Goal: Navigation & Orientation: Find specific page/section

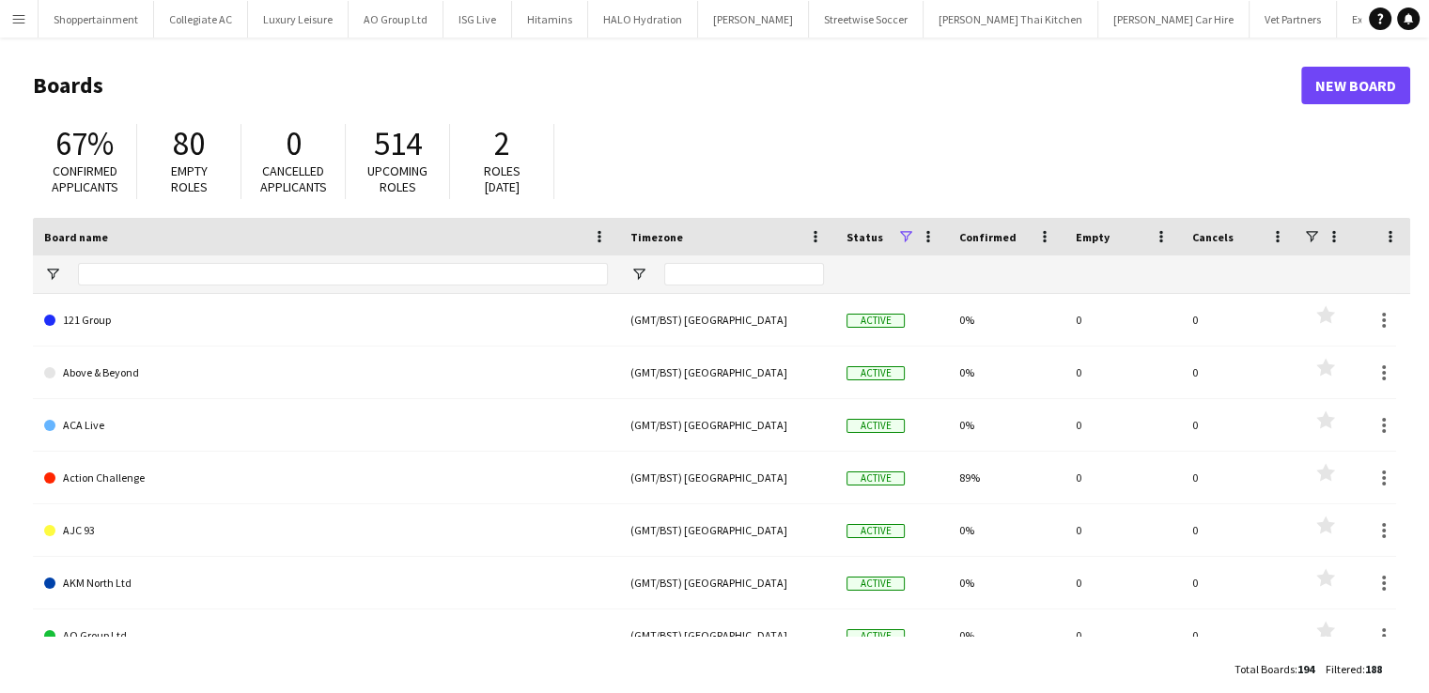
click at [8, 16] on button "Menu" at bounding box center [19, 19] width 38 height 38
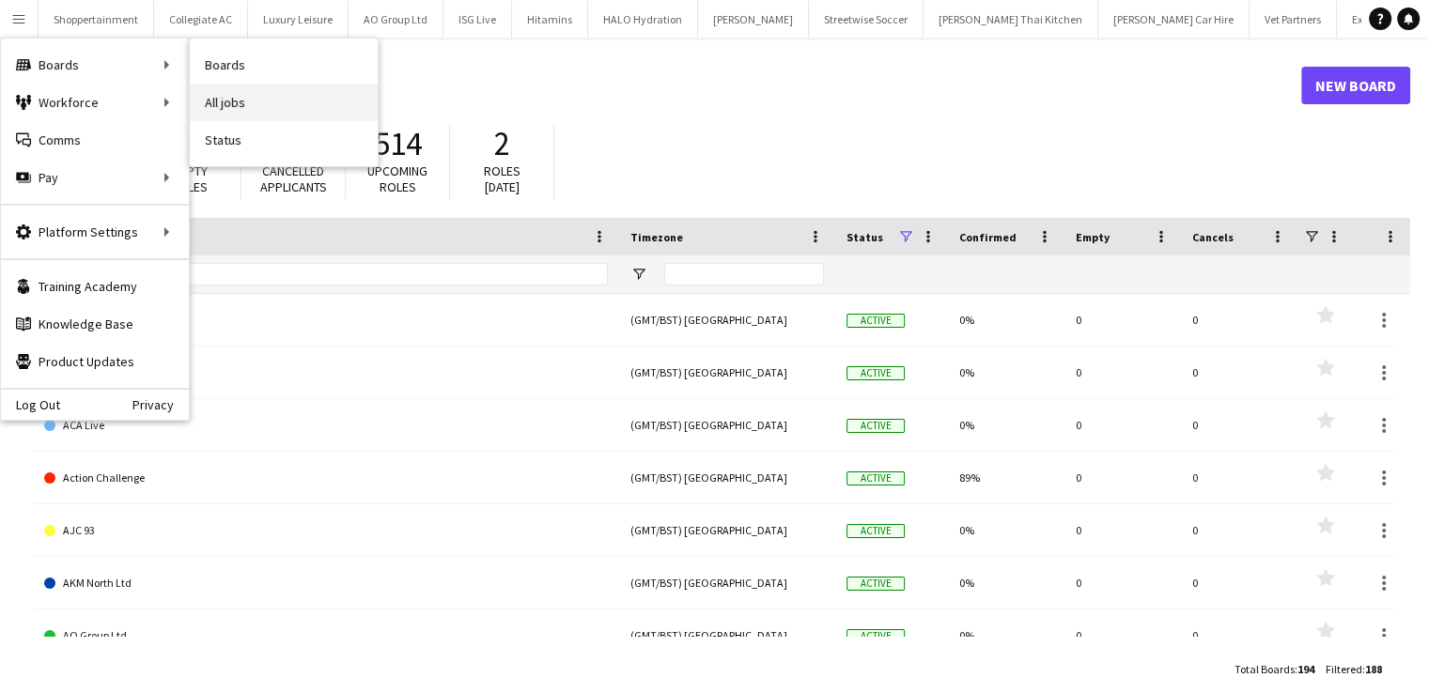
click at [244, 106] on link "All jobs" at bounding box center [284, 103] width 188 height 38
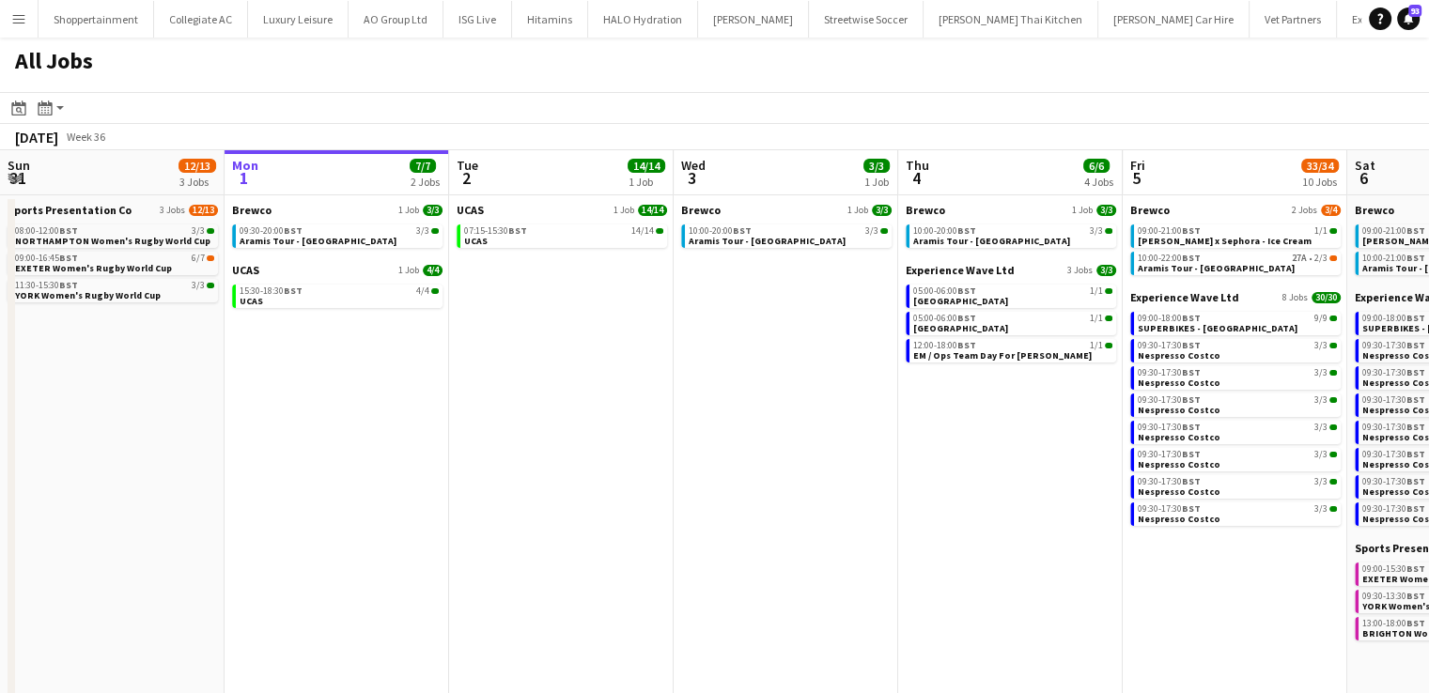
scroll to position [0, 505]
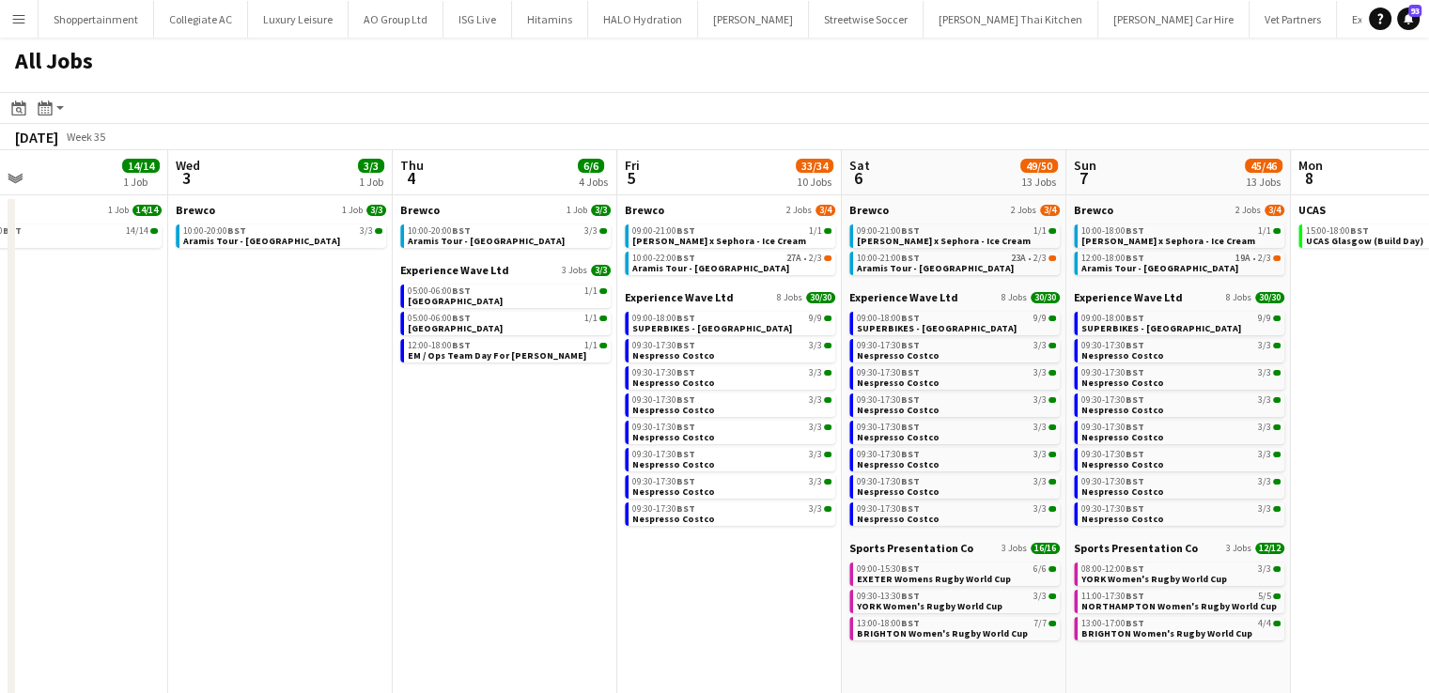
drag, startPoint x: 1035, startPoint y: 463, endPoint x: 530, endPoint y: 407, distance: 508.6
click at [530, 407] on app-calendar-viewport "Sun 31 12/13 3 Jobs Mon 1 7/7 2 Jobs Tue 2 14/14 1 Job Wed 3 3/3 1 Job Thu 4 6/…" at bounding box center [714, 467] width 1429 height 635
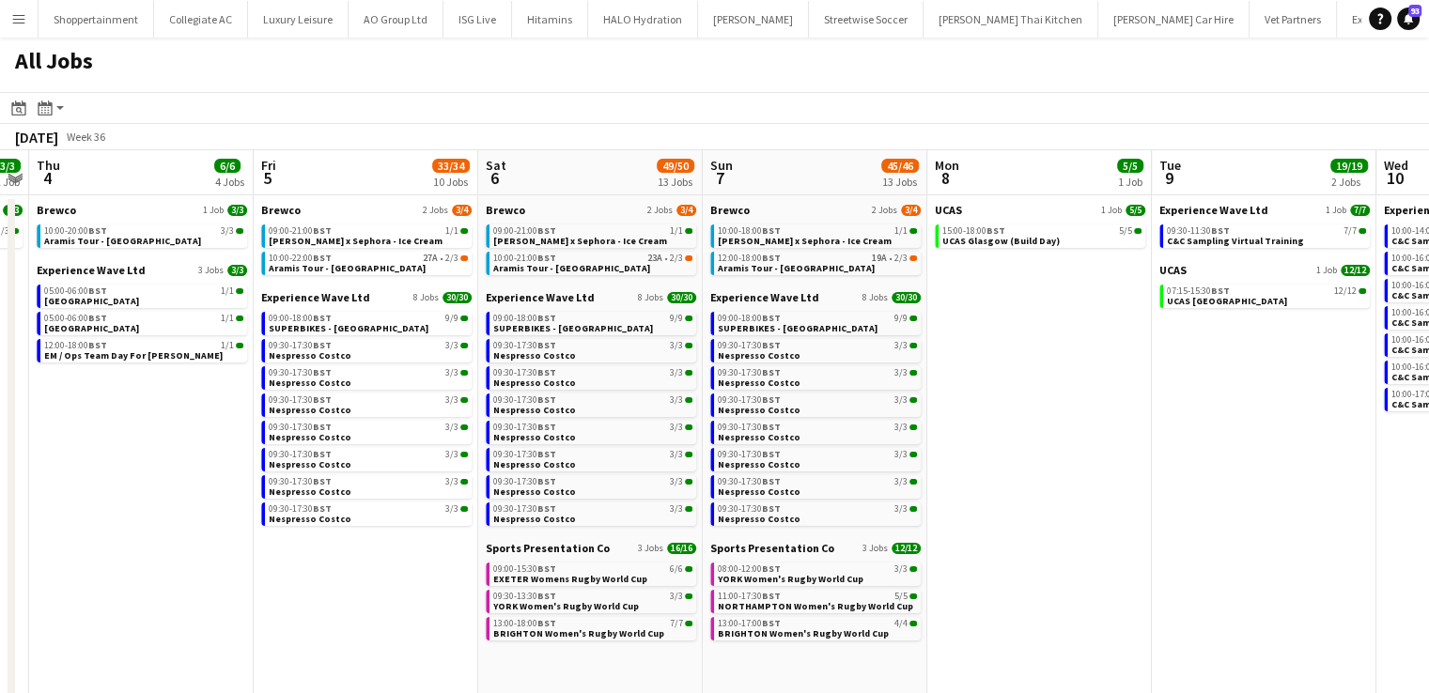
drag, startPoint x: 1103, startPoint y: 399, endPoint x: 1040, endPoint y: 396, distance: 63.0
click at [1040, 396] on app-calendar-viewport "Sun 31 12/13 3 Jobs Mon 1 7/7 2 Jobs Tue 2 14/14 1 Job Wed 3 3/3 1 Job Thu 4 6/…" at bounding box center [714, 467] width 1429 height 635
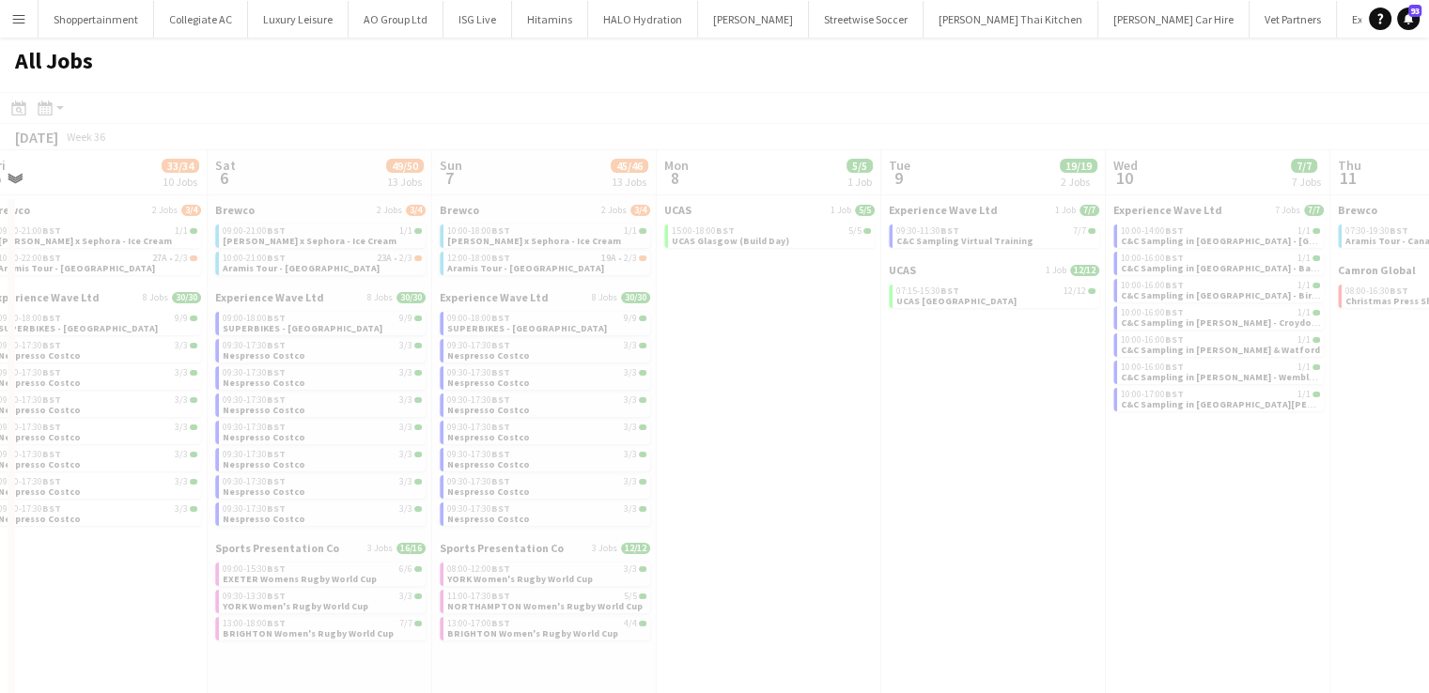
click at [853, 454] on app-calendar-viewport "Wed 3 3/3 1 Job Thu 4 6/6 4 Jobs Fri 5 33/34 10 Jobs Sat 6 49/50 13 Jobs Sun 7 …" at bounding box center [714, 467] width 1429 height 635
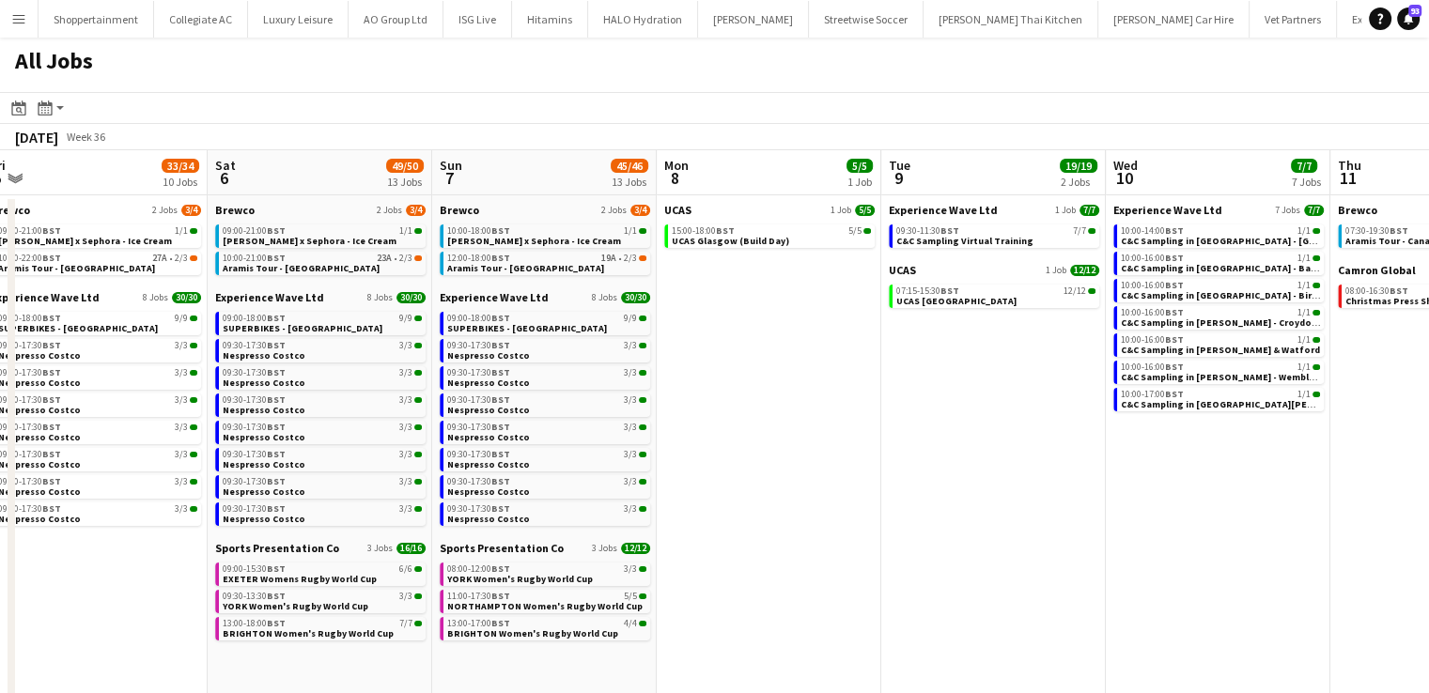
scroll to position [0, 659]
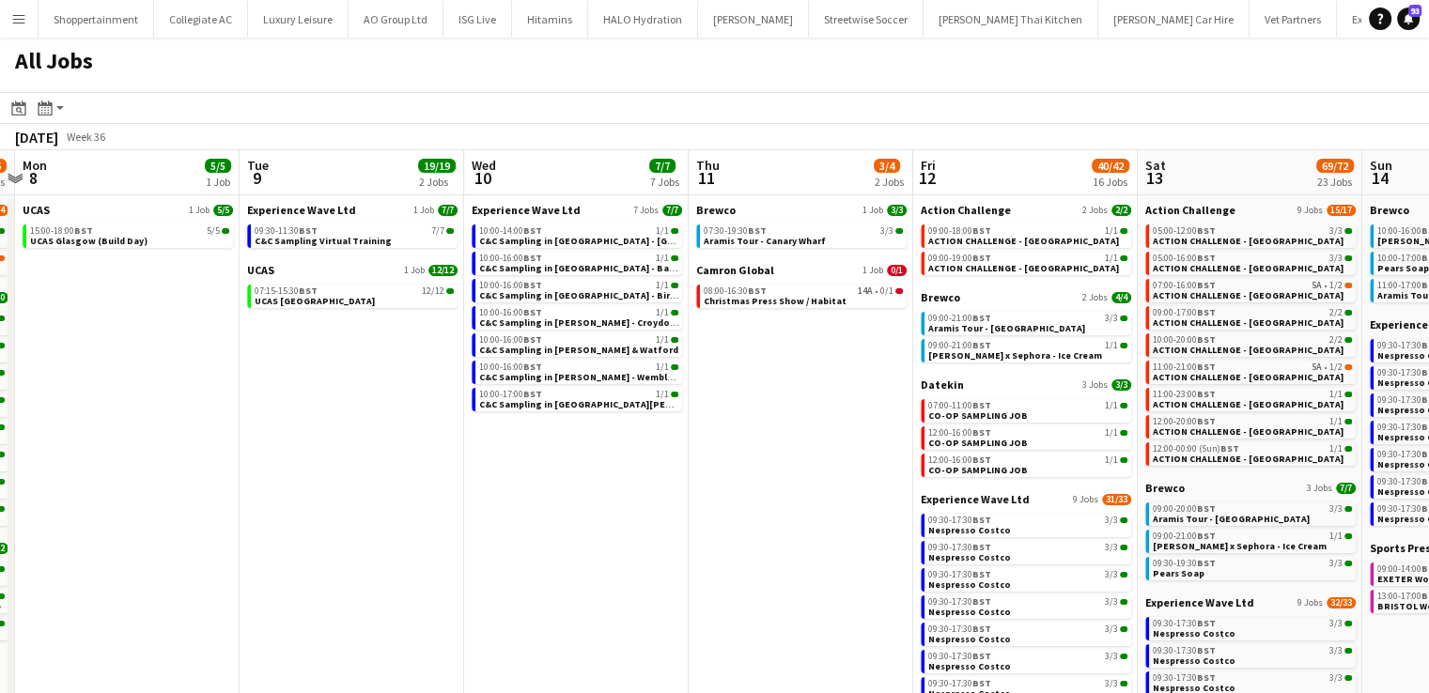
drag, startPoint x: 1192, startPoint y: 570, endPoint x: 551, endPoint y: 524, distance: 643.3
click at [551, 524] on app-calendar-viewport "Fri 5 33/34 10 Jobs Sat 6 49/50 13 Jobs Sun 7 45/46 13 Jobs Mon 8 5/5 1 Job Tue…" at bounding box center [714, 563] width 1429 height 826
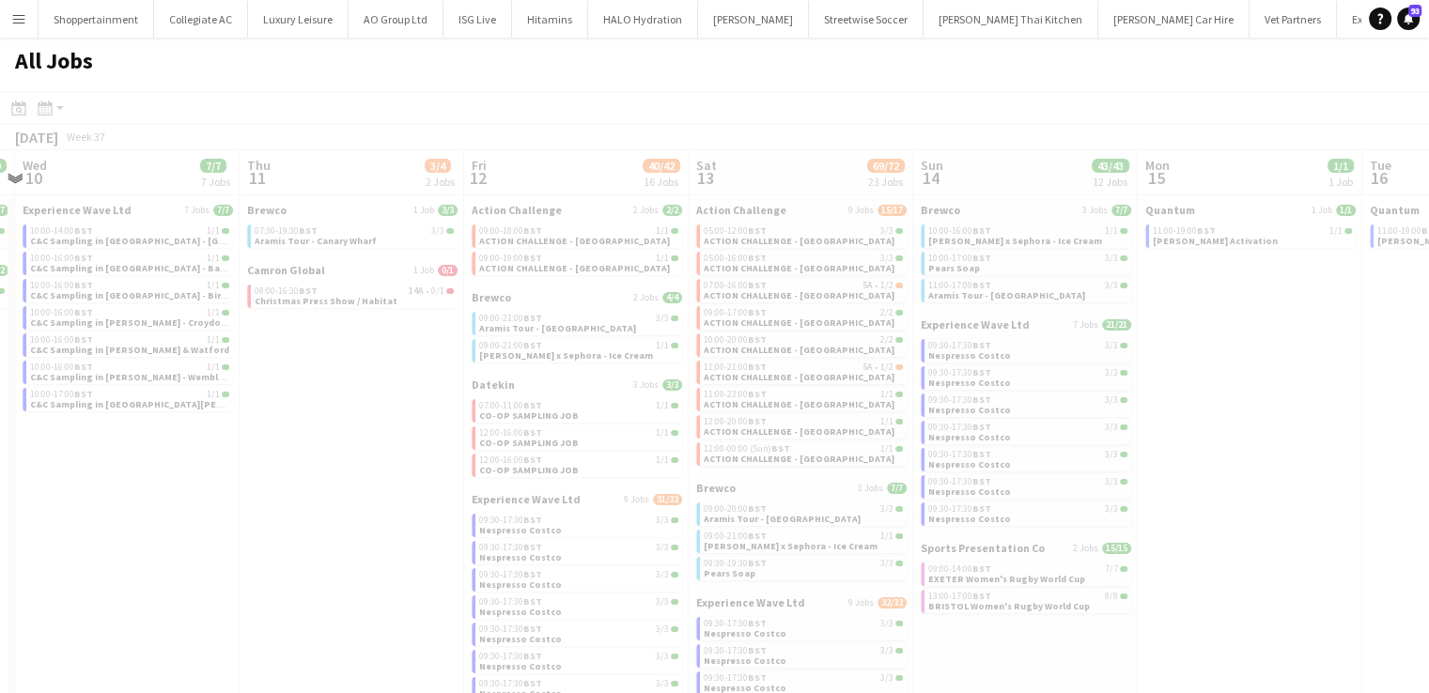
scroll to position [0, 510]
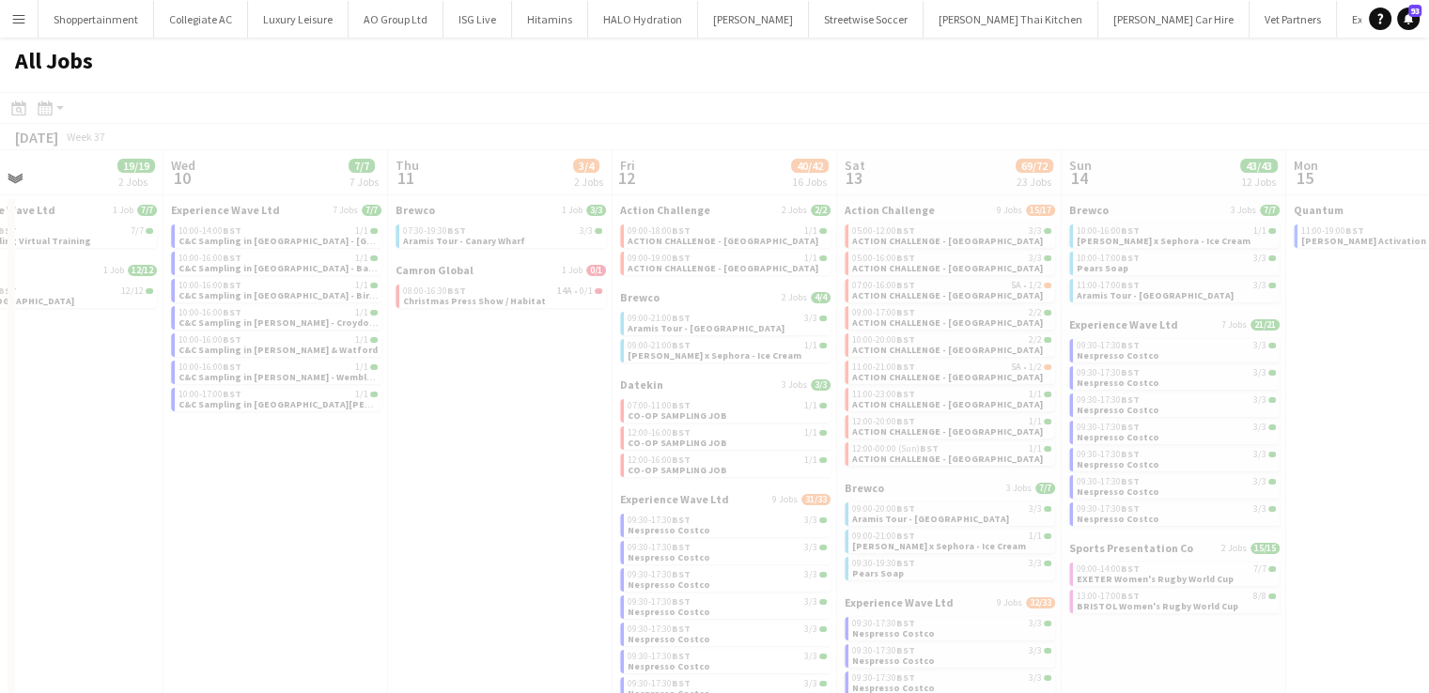
drag, startPoint x: 797, startPoint y: 444, endPoint x: 497, endPoint y: 453, distance: 299.8
click at [431, 432] on app-all-jobs "All Jobs Date picker [DATE] [DATE] [DATE] M [DATE] T [DATE] W [DATE] T [DATE] F…" at bounding box center [714, 507] width 1429 height 939
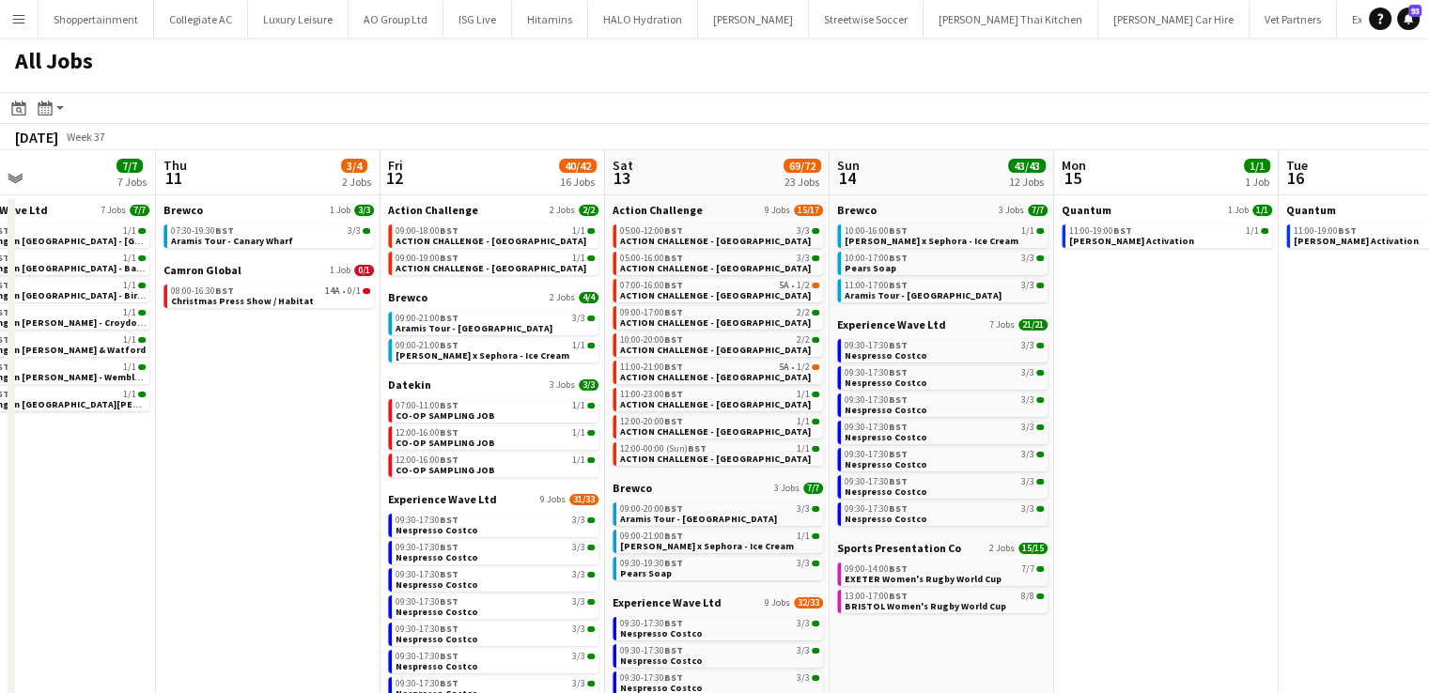
drag, startPoint x: 1413, startPoint y: 414, endPoint x: 1181, endPoint y: 408, distance: 232.1
click at [1181, 408] on app-calendar-viewport "Sun 7 45/46 13 Jobs Mon 8 5/5 1 Job Tue 9 19/19 2 Jobs Wed 10 7/7 7 Jobs Thu 11…" at bounding box center [714, 563] width 1429 height 826
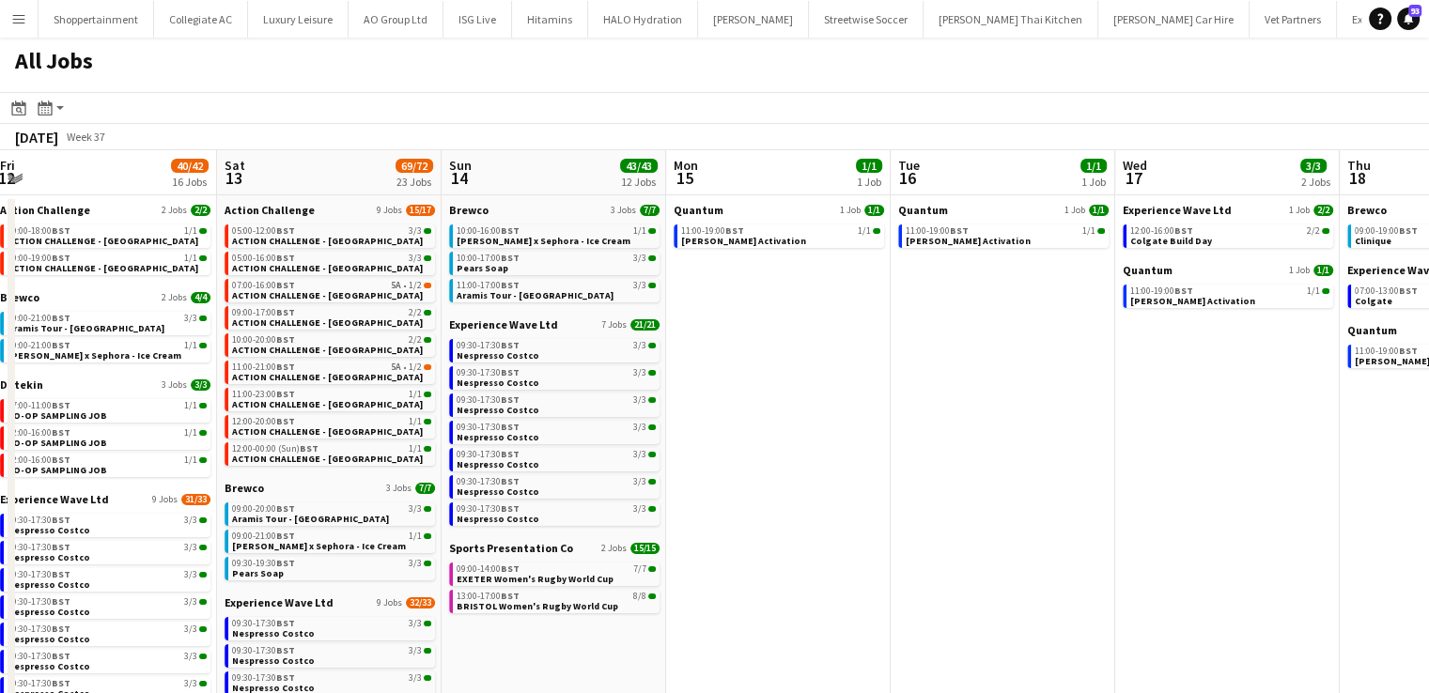
drag, startPoint x: 1267, startPoint y: 385, endPoint x: 879, endPoint y: 449, distance: 393.2
click at [879, 449] on app-calendar-viewport "Wed 10 7/7 7 Jobs Thu 11 3/4 2 Jobs Fri 12 40/42 16 Jobs Sat 13 69/72 23 Jobs S…" at bounding box center [714, 563] width 1429 height 826
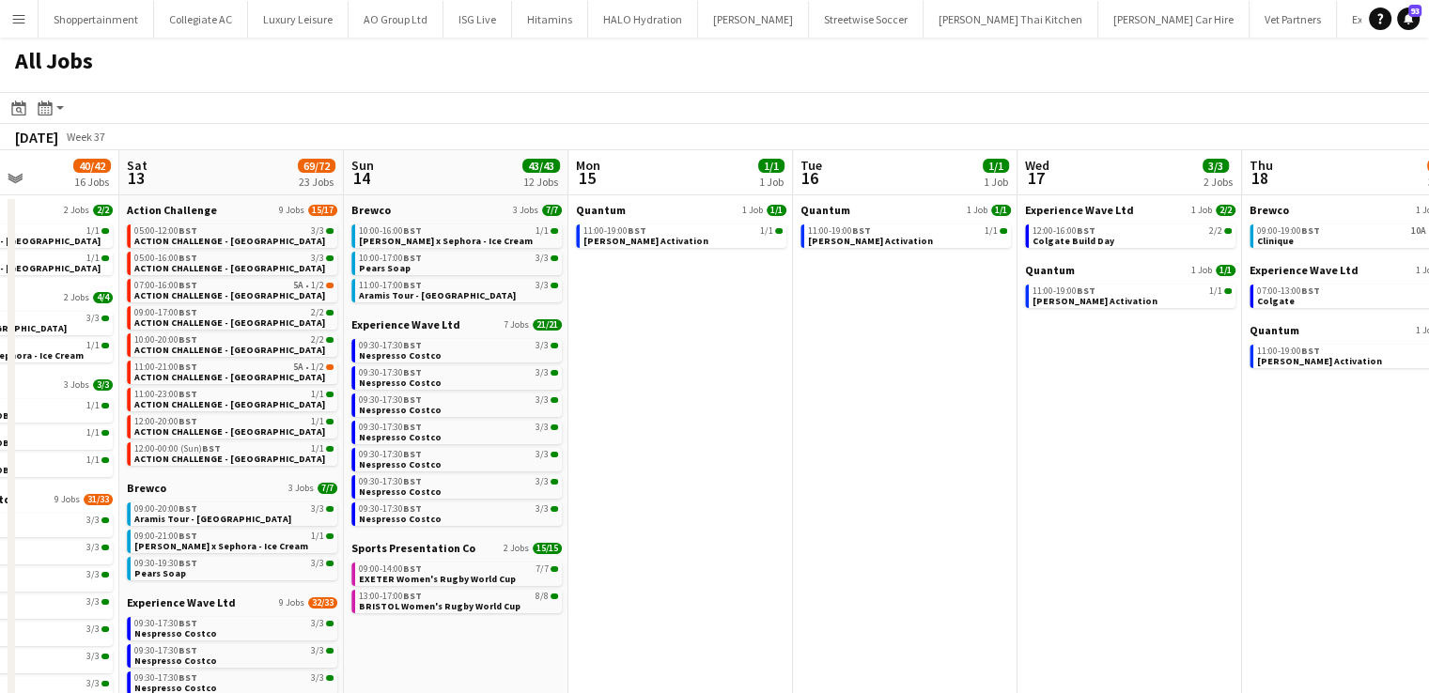
drag, startPoint x: 958, startPoint y: 433, endPoint x: 861, endPoint y: 439, distance: 97.9
click at [861, 439] on app-calendar-viewport "Wed 10 7/7 7 Jobs Thu 11 3/4 2 Jobs Fri 12 40/42 16 Jobs Sat 13 69/72 23 Jobs S…" at bounding box center [714, 563] width 1429 height 826
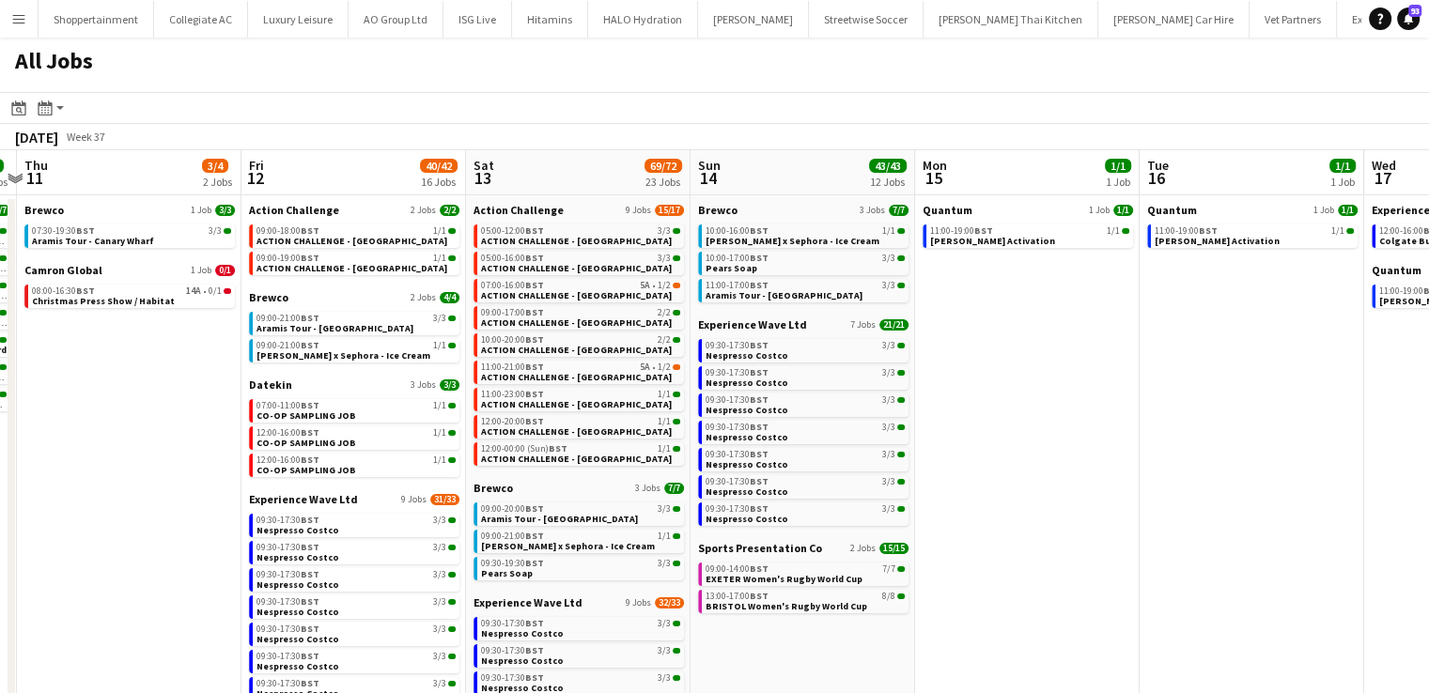
scroll to position [0, 428]
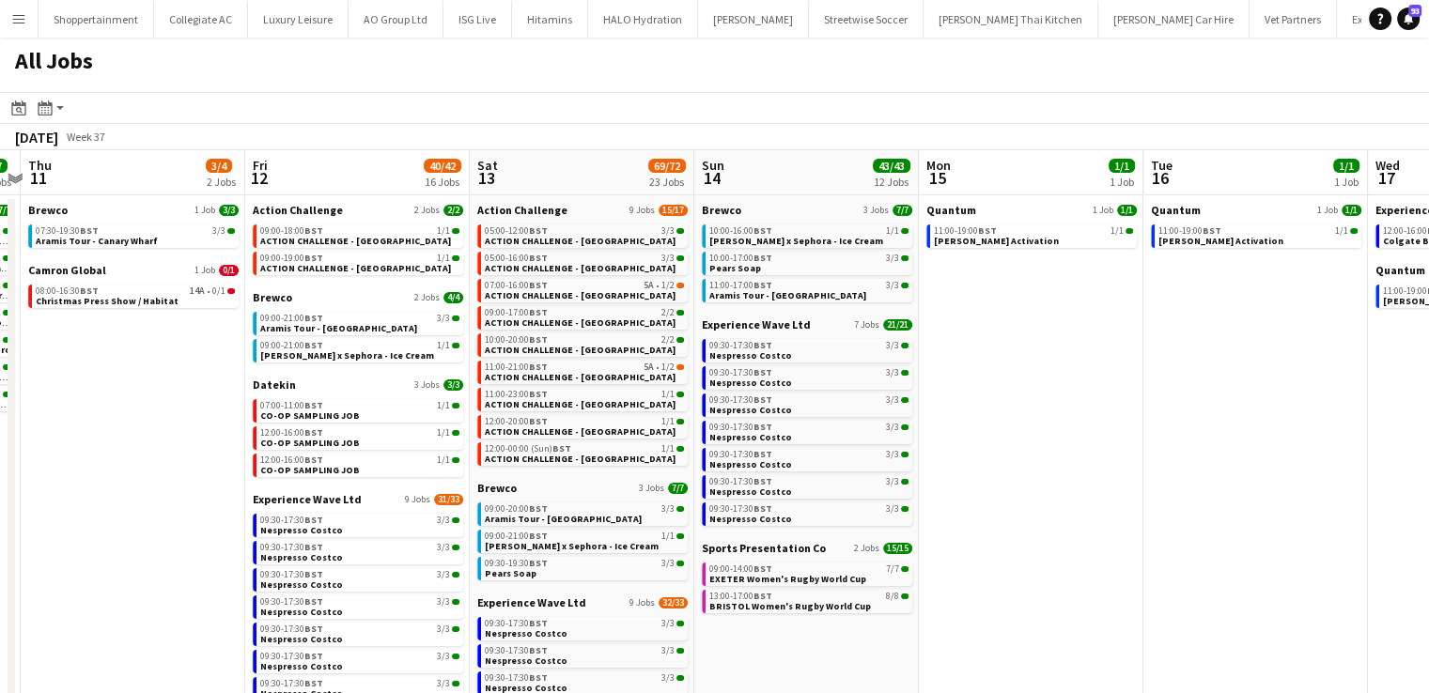
drag, startPoint x: 830, startPoint y: 457, endPoint x: 1180, endPoint y: 456, distance: 350.4
click at [1180, 456] on app-calendar-viewport "Tue 9 19/19 2 Jobs Wed 10 7/7 7 Jobs Thu 11 3/4 2 Jobs Fri 12 40/42 16 Jobs Sat…" at bounding box center [714, 563] width 1429 height 826
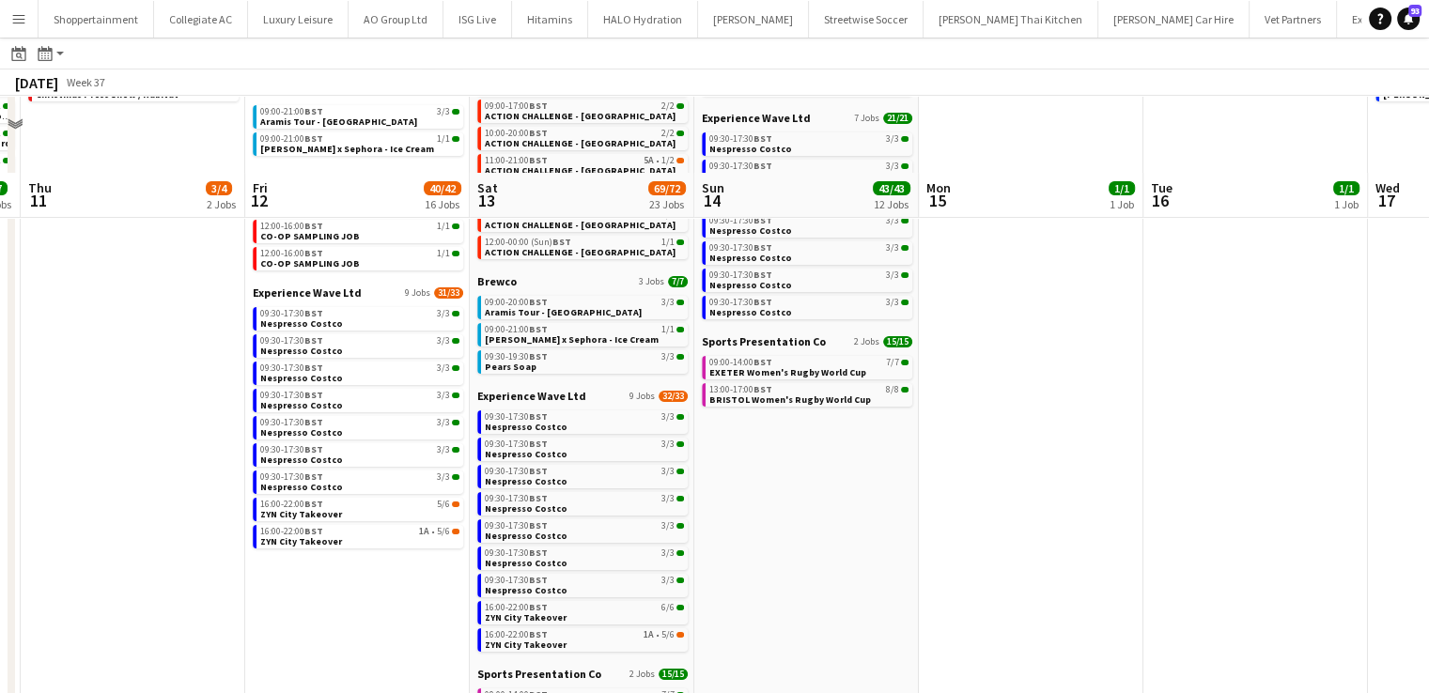
scroll to position [282, 0]
